Goal: Task Accomplishment & Management: Use online tool/utility

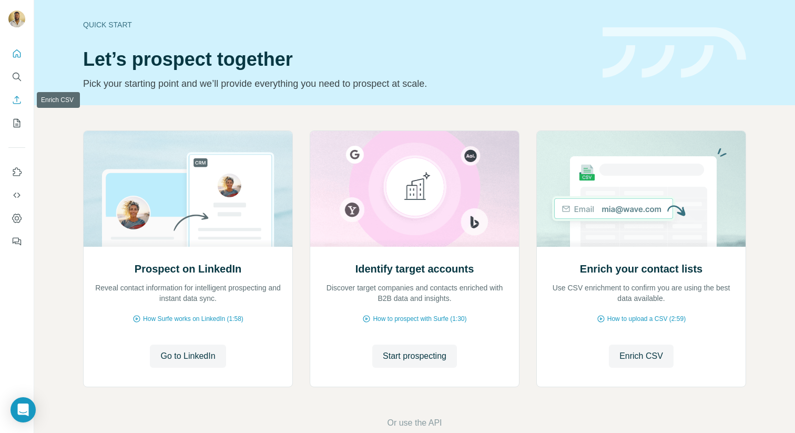
click at [16, 103] on icon "Enrich CSV" at bounding box center [17, 100] width 11 height 11
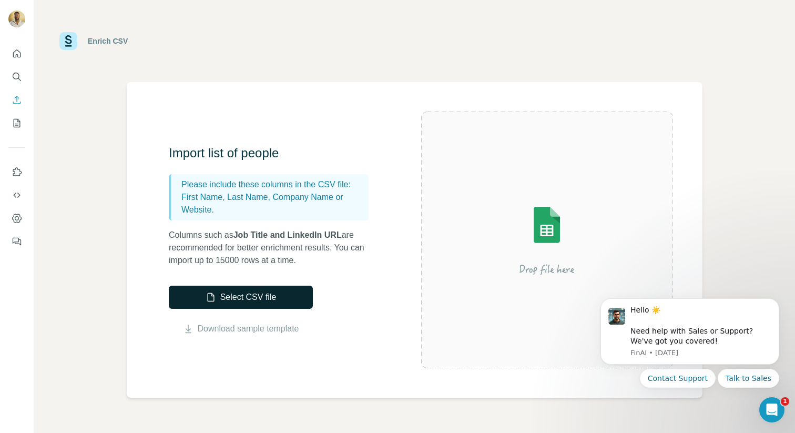
drag, startPoint x: 197, startPoint y: 273, endPoint x: 197, endPoint y: 294, distance: 20.5
click at [197, 294] on div "Import list of people Please include these columns in the CSV file: First Name,…" at bounding box center [295, 240] width 253 height 190
click at [197, 294] on button "Select CSV file" at bounding box center [241, 297] width 144 height 23
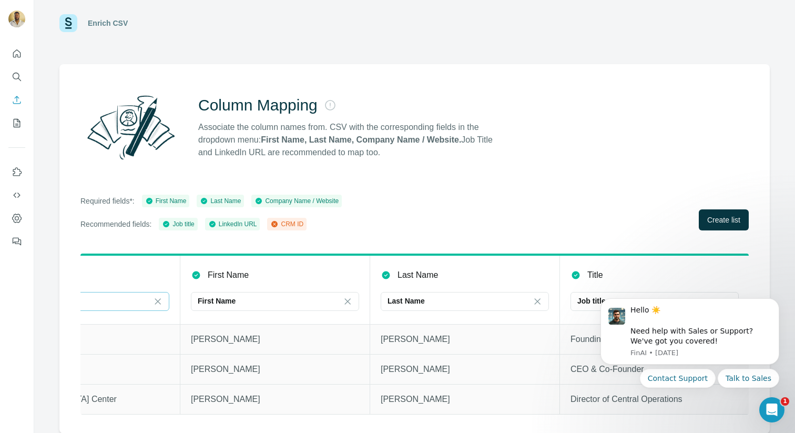
scroll to position [0, 538]
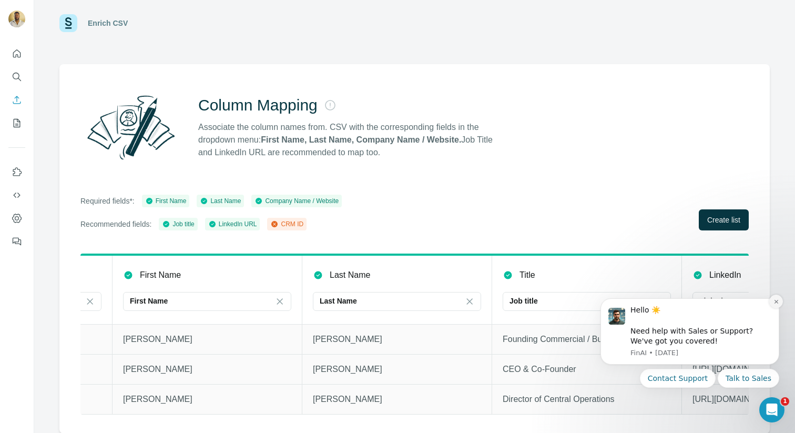
click at [777, 301] on icon "Dismiss notification" at bounding box center [777, 302] width 6 height 6
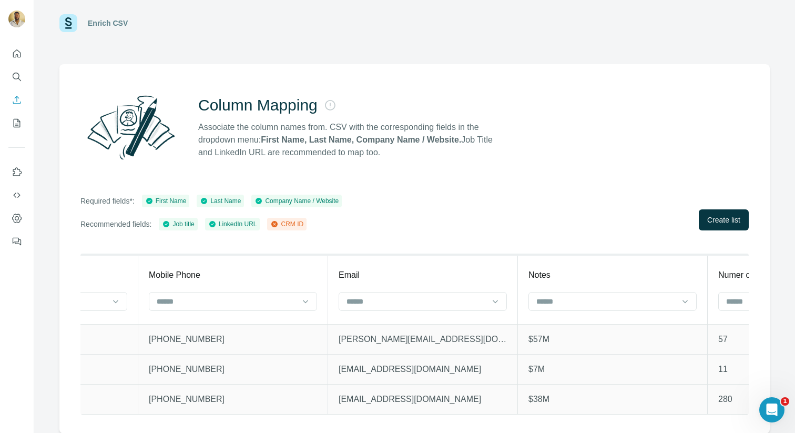
scroll to position [0, 1676]
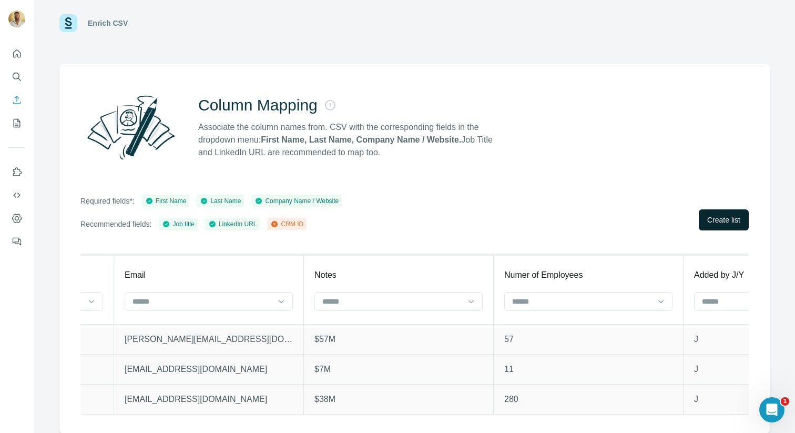
click at [721, 220] on span "Create list" at bounding box center [724, 220] width 33 height 11
